Goal: Task Accomplishment & Management: Manage account settings

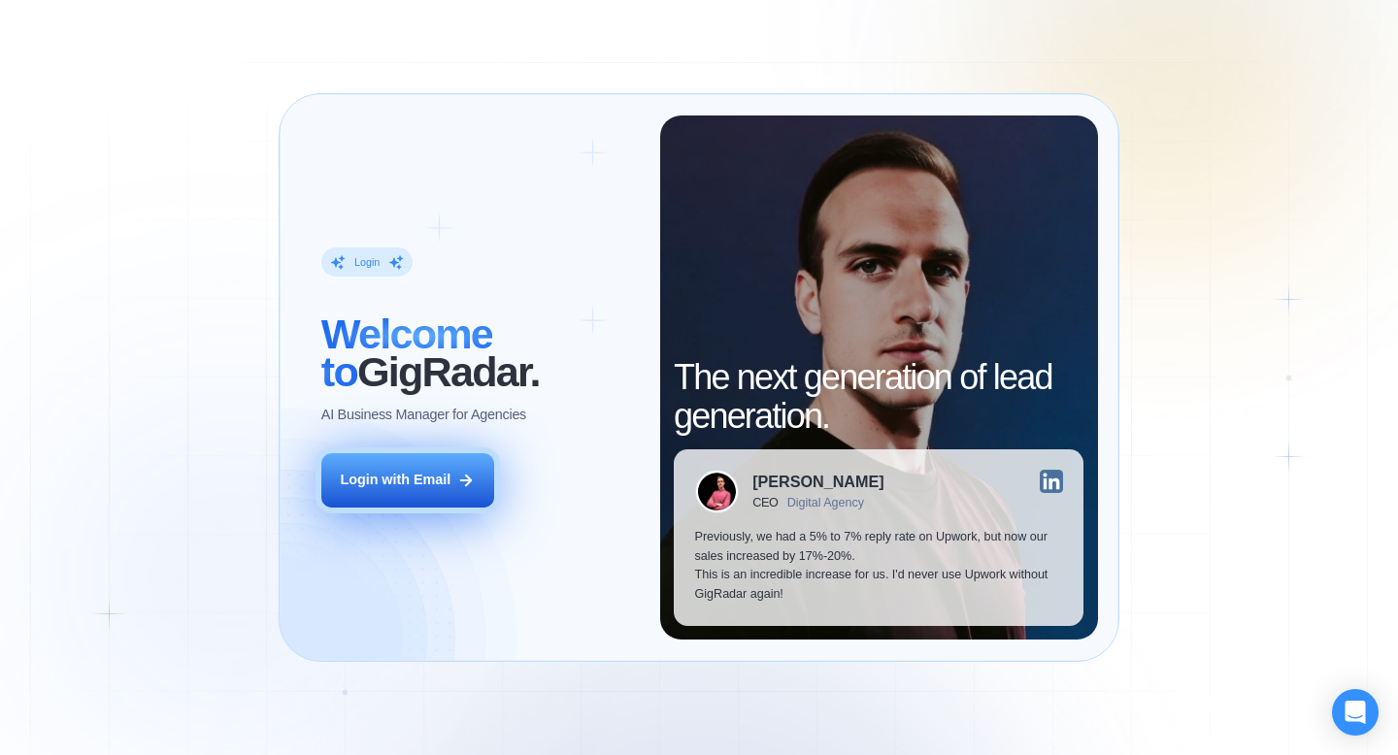
click at [399, 504] on button "Login with Email" at bounding box center [407, 480] width 173 height 54
